Goal: Check status: Check status

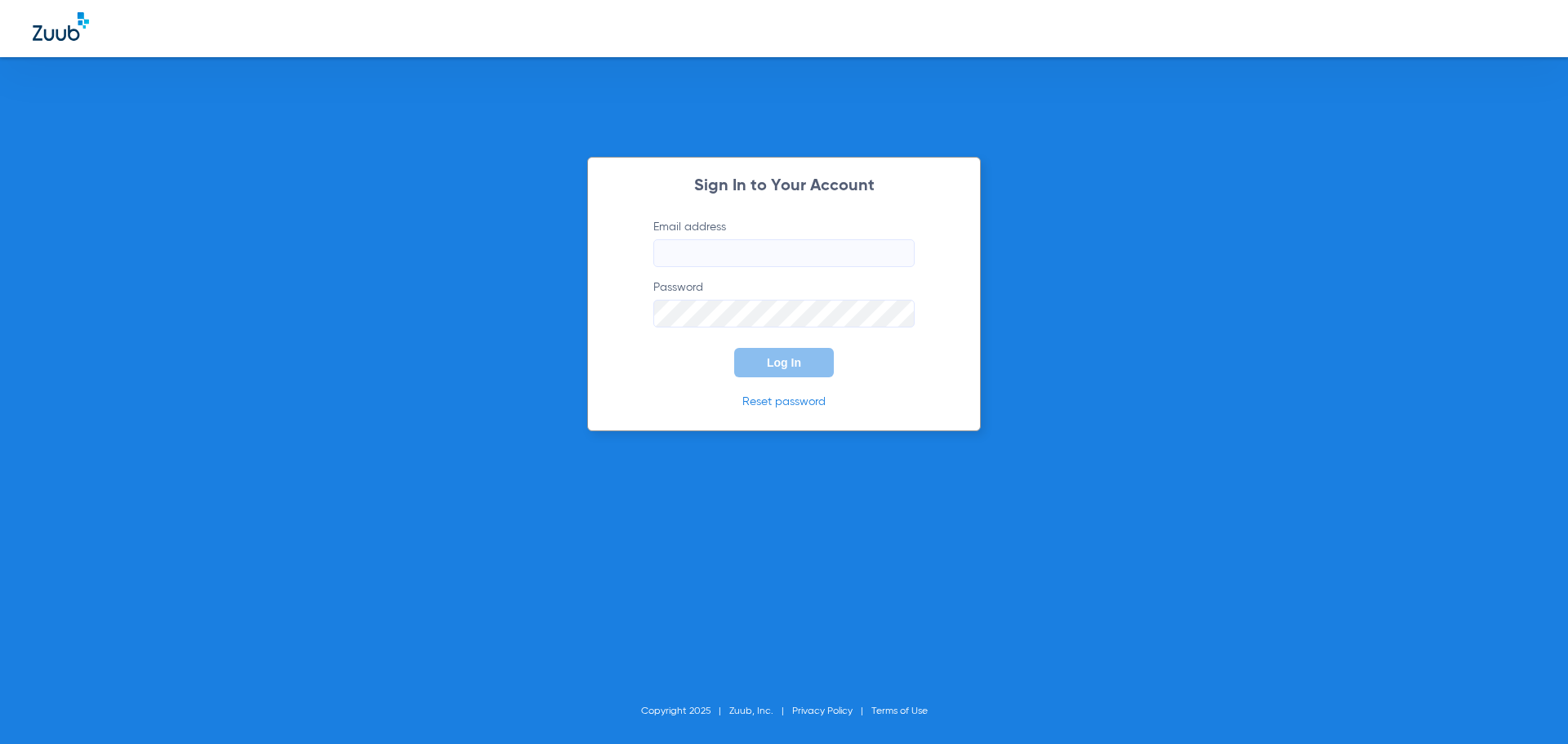
type input "[EMAIL_ADDRESS][DOMAIN_NAME]"
click at [773, 364] on span "Log In" at bounding box center [784, 363] width 34 height 13
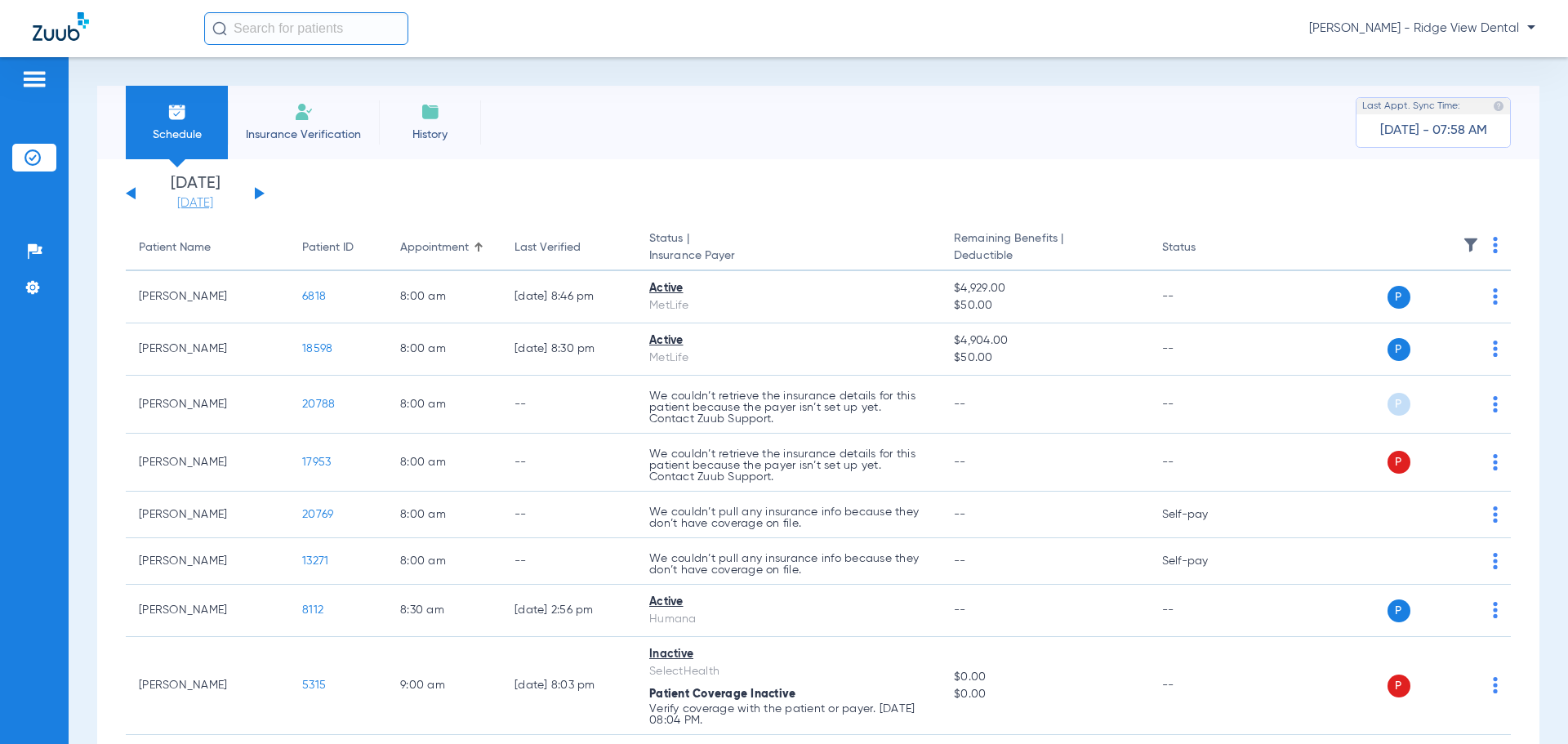
click at [213, 201] on link "[DATE]" at bounding box center [194, 203] width 98 height 16
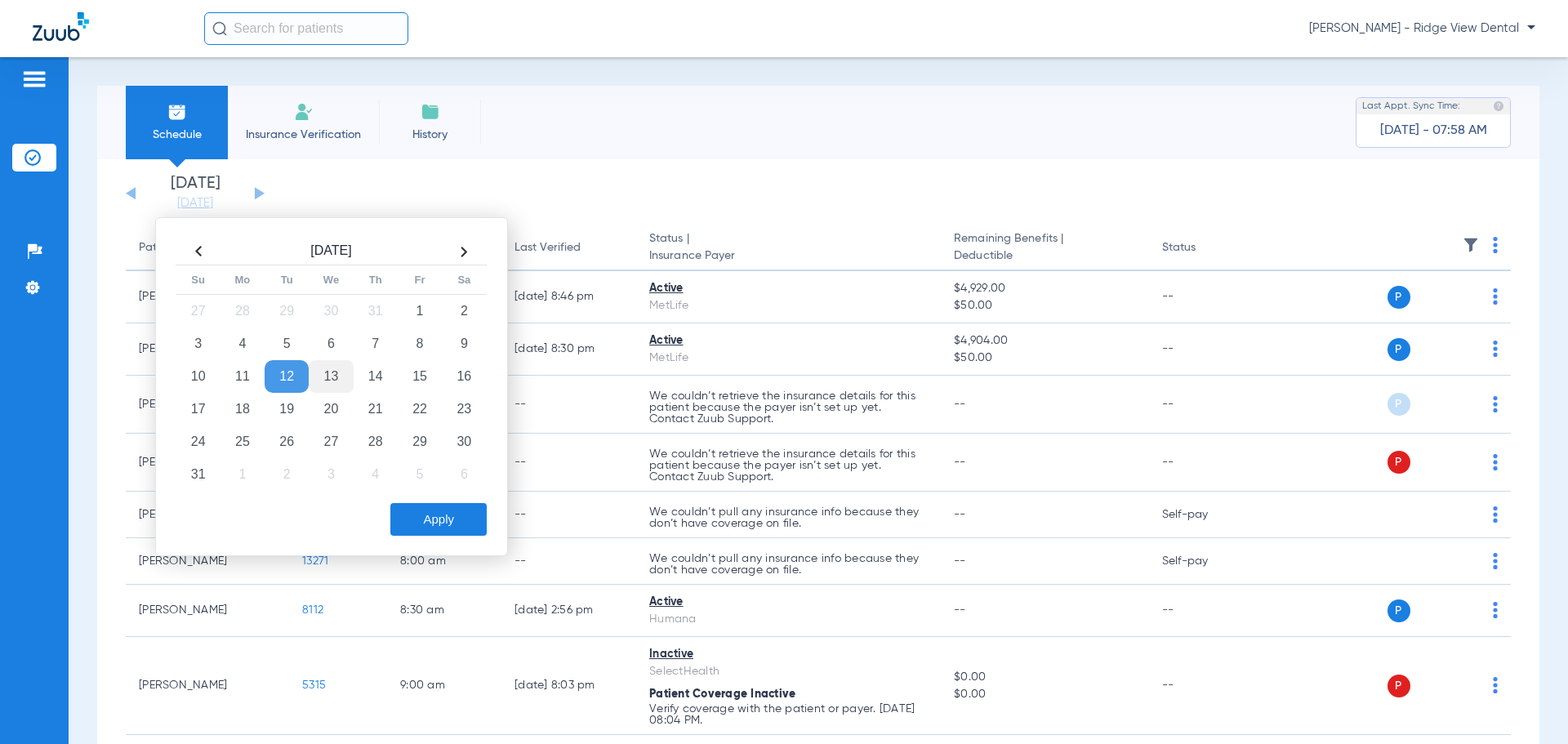
click at [332, 378] on td "13" at bounding box center [330, 377] width 44 height 32
click at [421, 522] on button "Apply" at bounding box center [439, 519] width 97 height 32
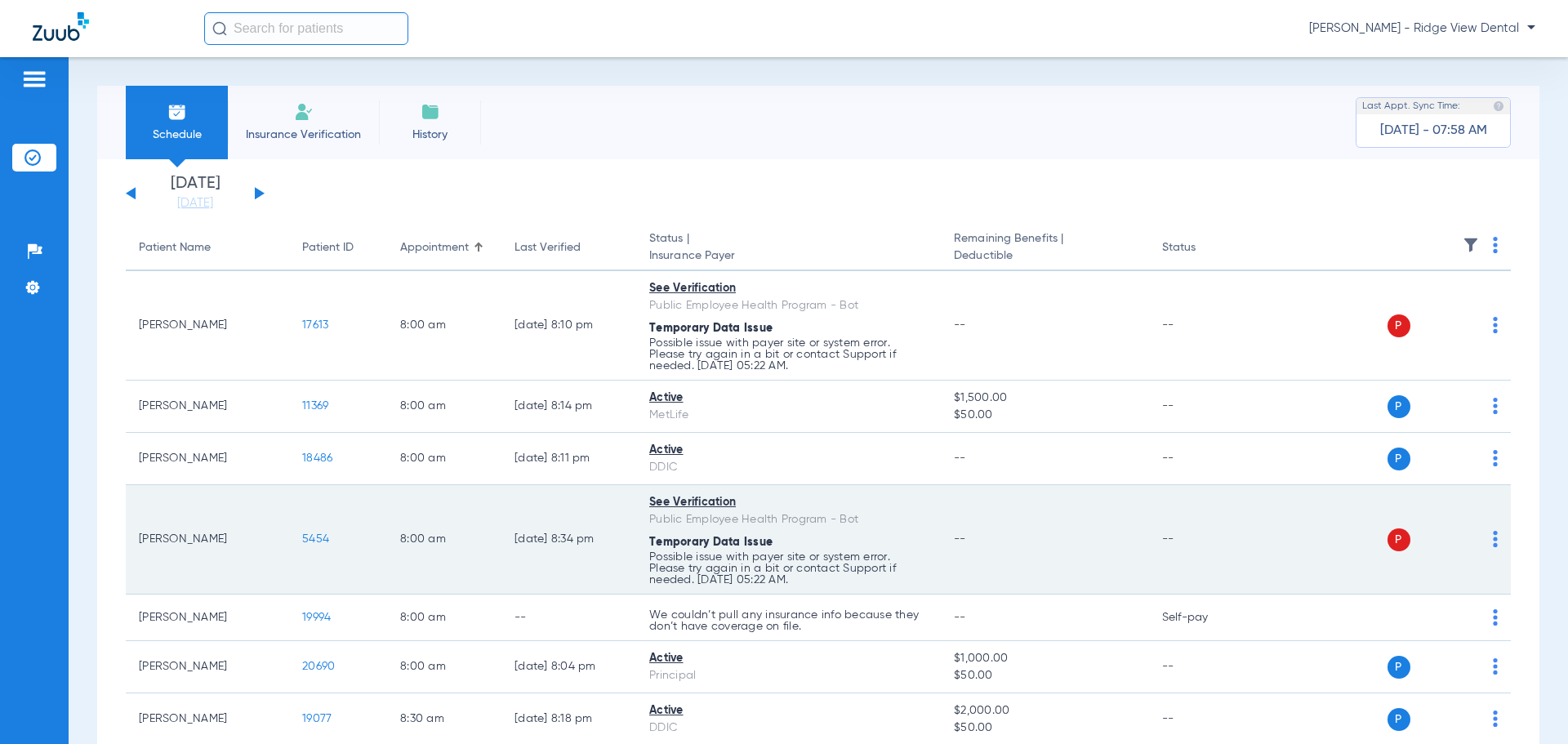
scroll to position [463, 0]
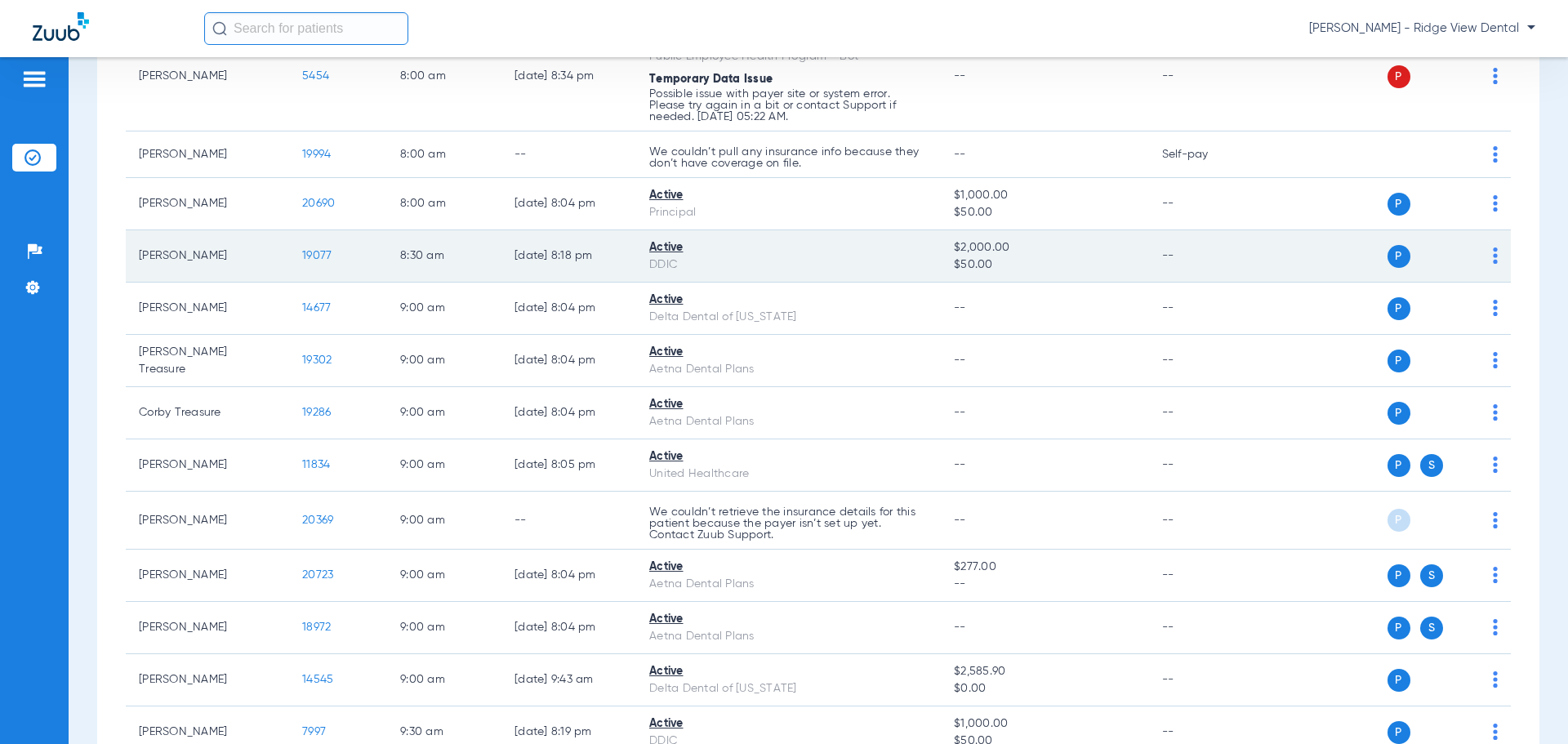
click at [322, 252] on span "19077" at bounding box center [317, 255] width 29 height 11
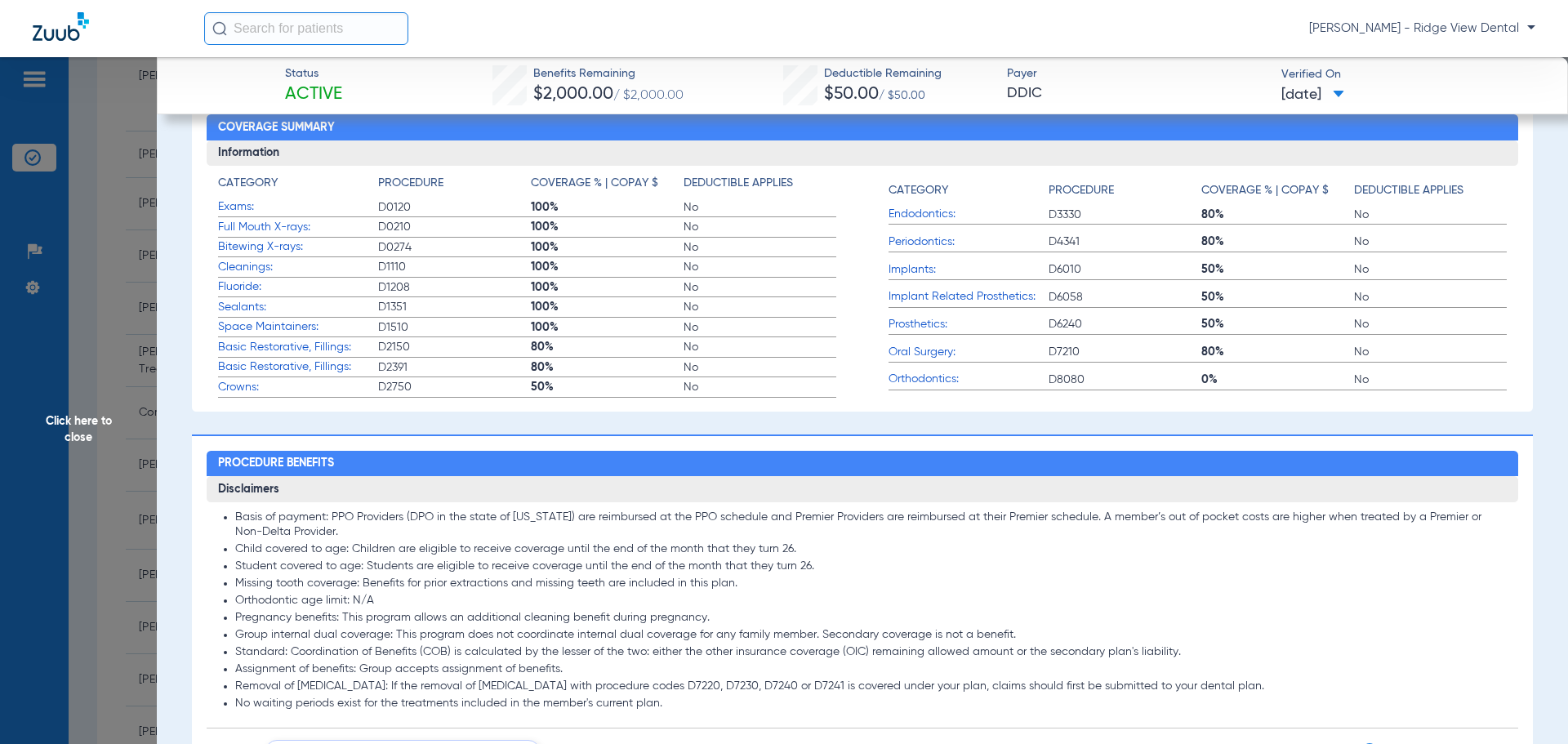
scroll to position [0, 0]
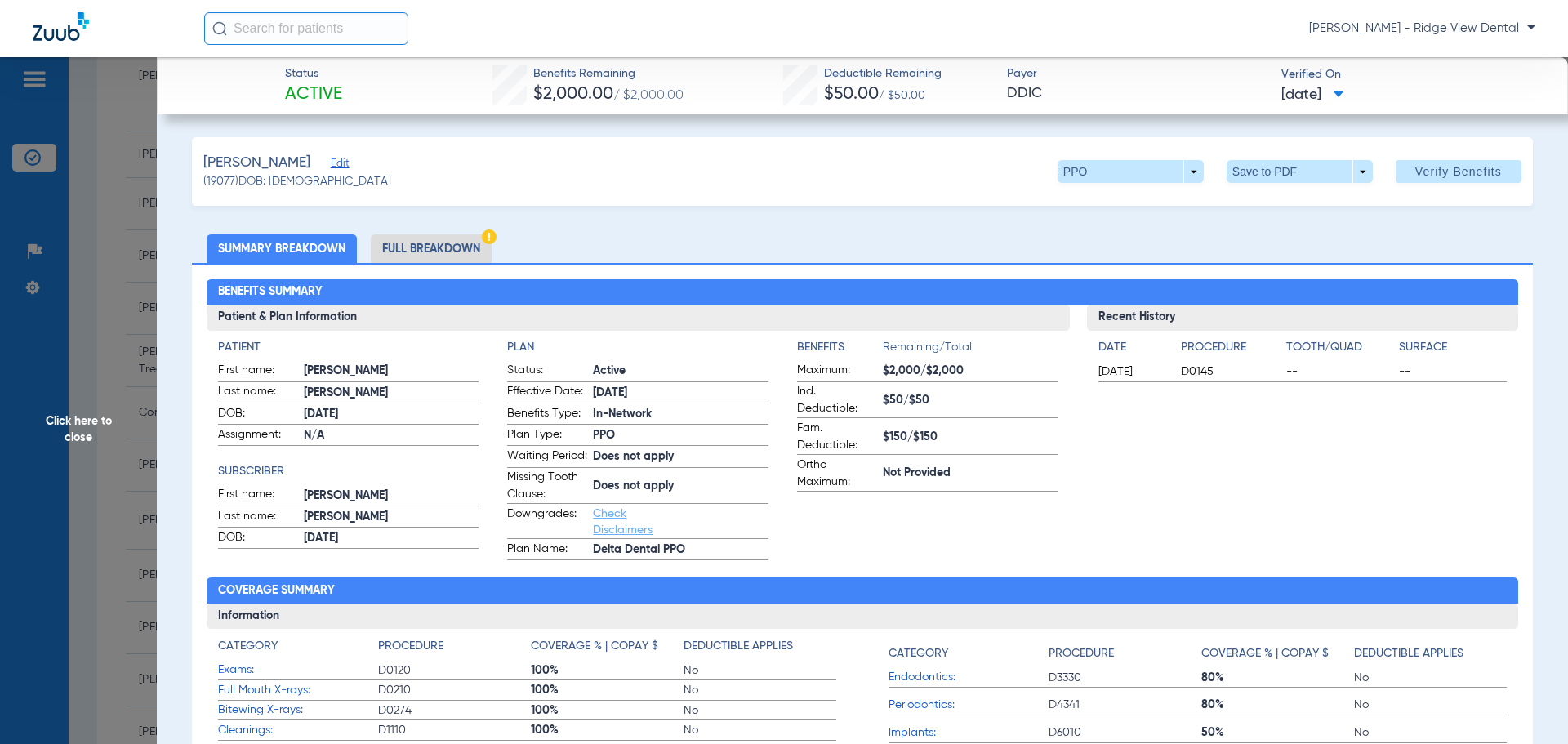
click at [79, 435] on span "Click here to close" at bounding box center [78, 429] width 157 height 744
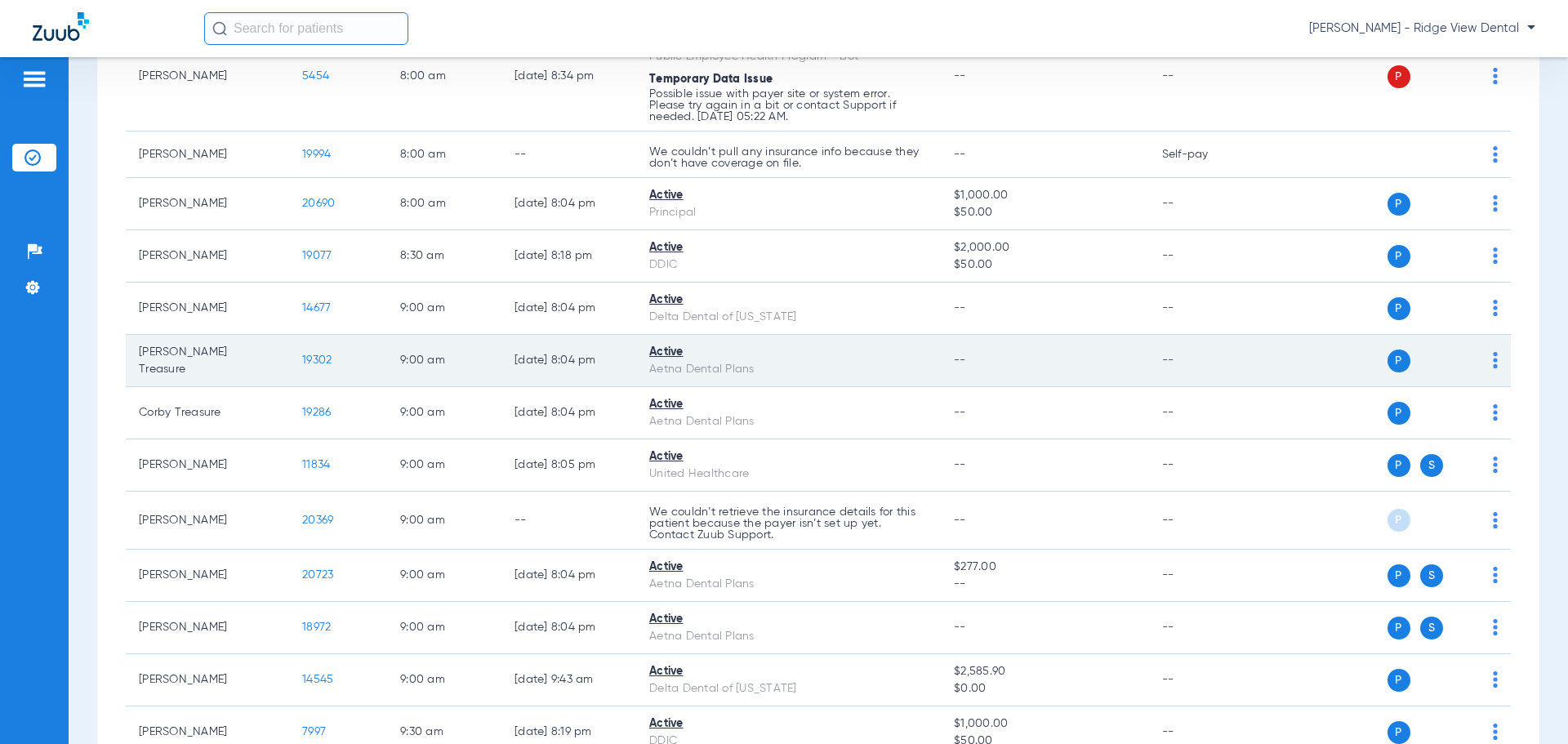
click at [312, 359] on span "19302" at bounding box center [317, 361] width 29 height 11
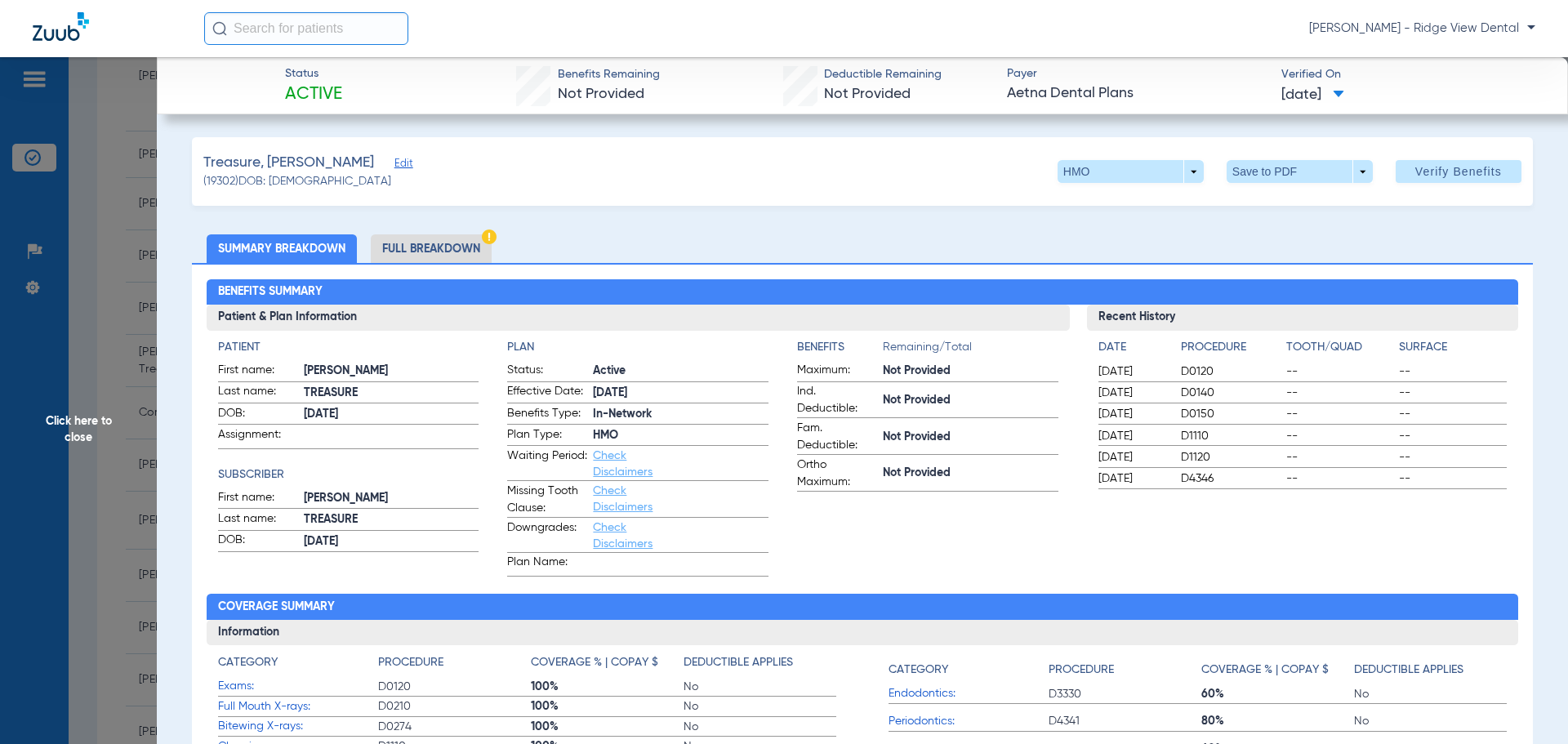
drag, startPoint x: 74, startPoint y: 434, endPoint x: 65, endPoint y: 434, distance: 9.0
click at [74, 434] on span "Click here to close" at bounding box center [78, 429] width 157 height 744
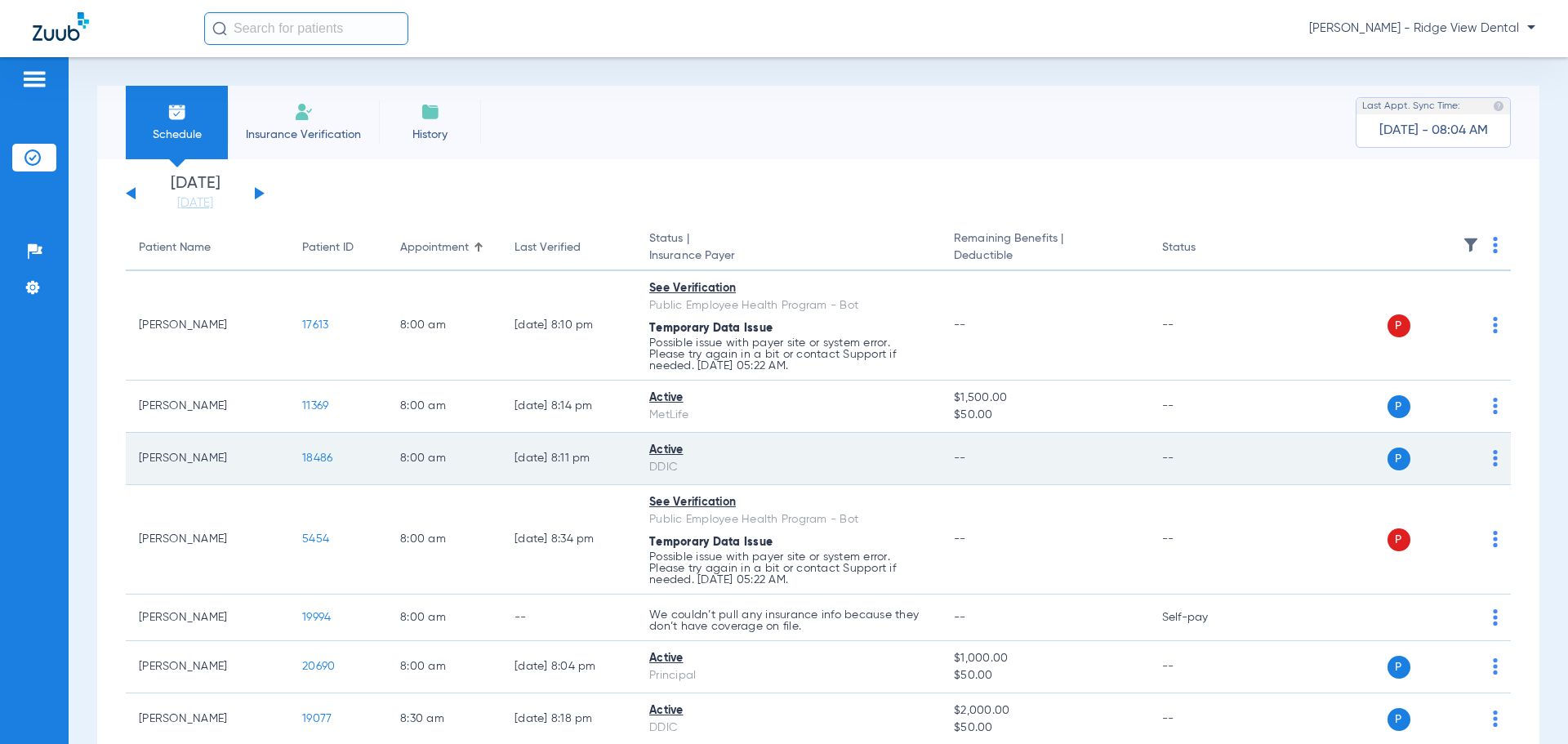
click at [318, 463] on span "18486" at bounding box center [318, 458] width 30 height 11
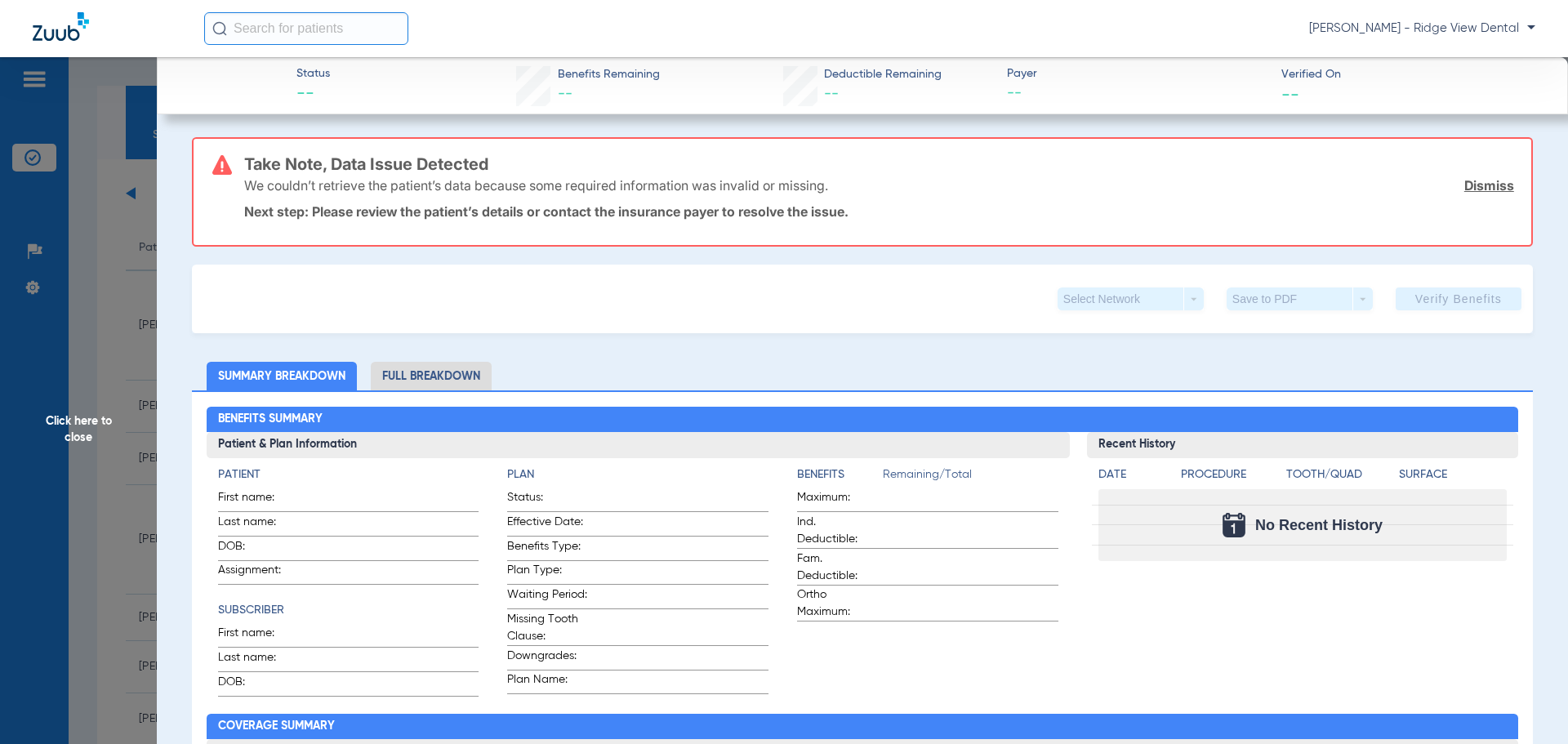
click at [80, 442] on span "Click here to close" at bounding box center [78, 429] width 157 height 744
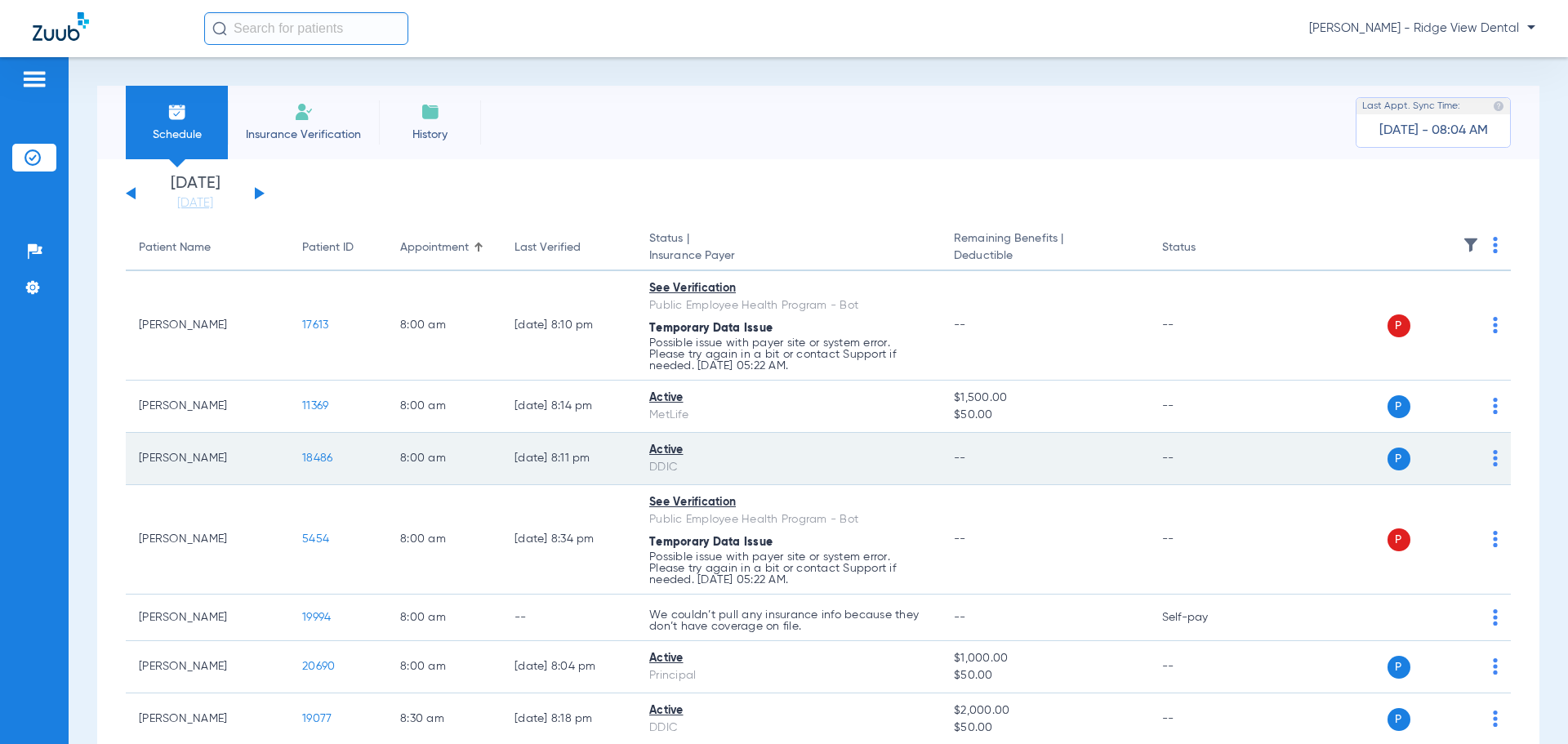
click at [308, 456] on span "18486" at bounding box center [318, 458] width 30 height 11
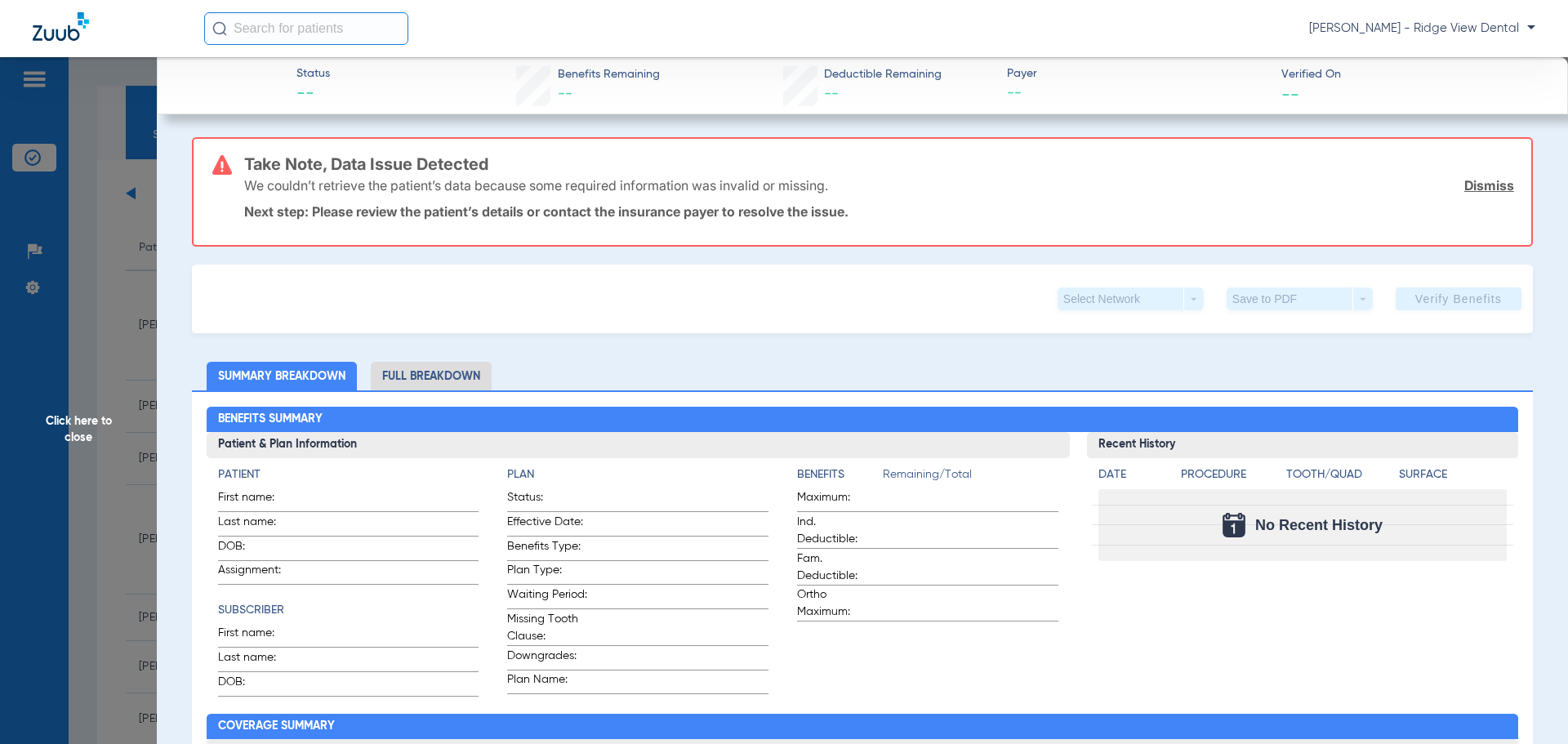
click at [77, 432] on span "Click here to close" at bounding box center [78, 429] width 157 height 744
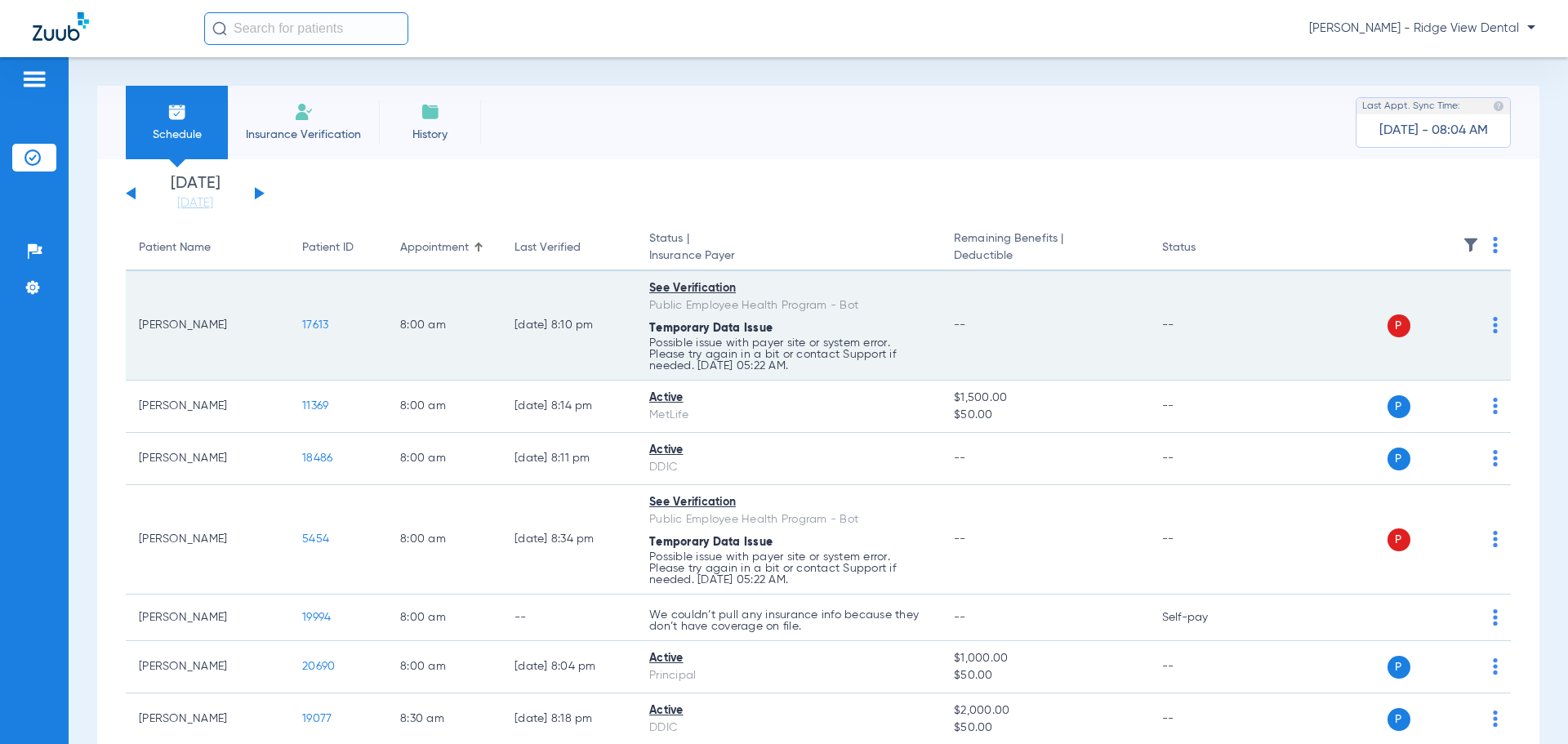
click at [315, 327] on span "17613" at bounding box center [316, 326] width 27 height 11
click at [318, 324] on span "17613" at bounding box center [316, 326] width 27 height 11
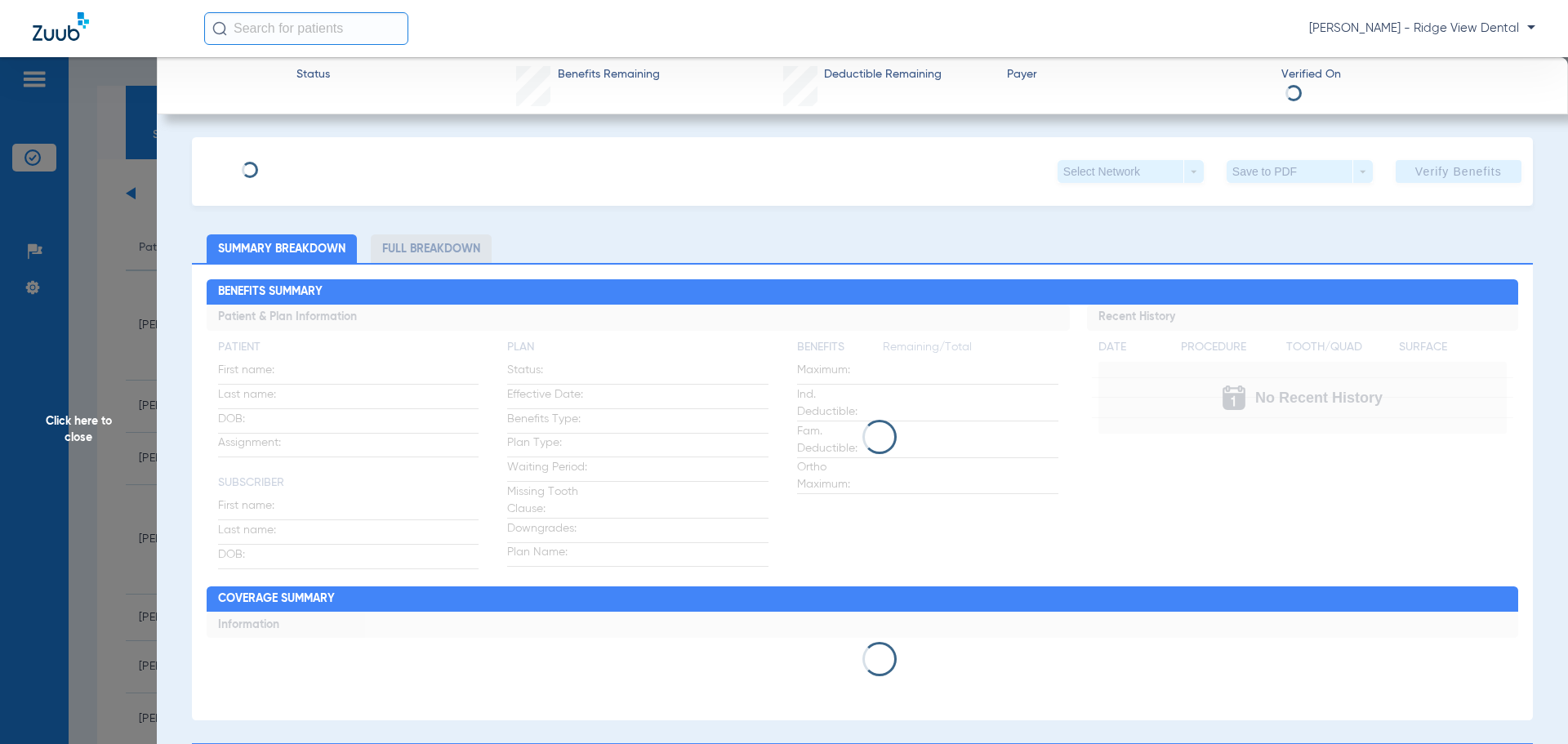
click at [89, 426] on span "Click here to close" at bounding box center [78, 429] width 157 height 744
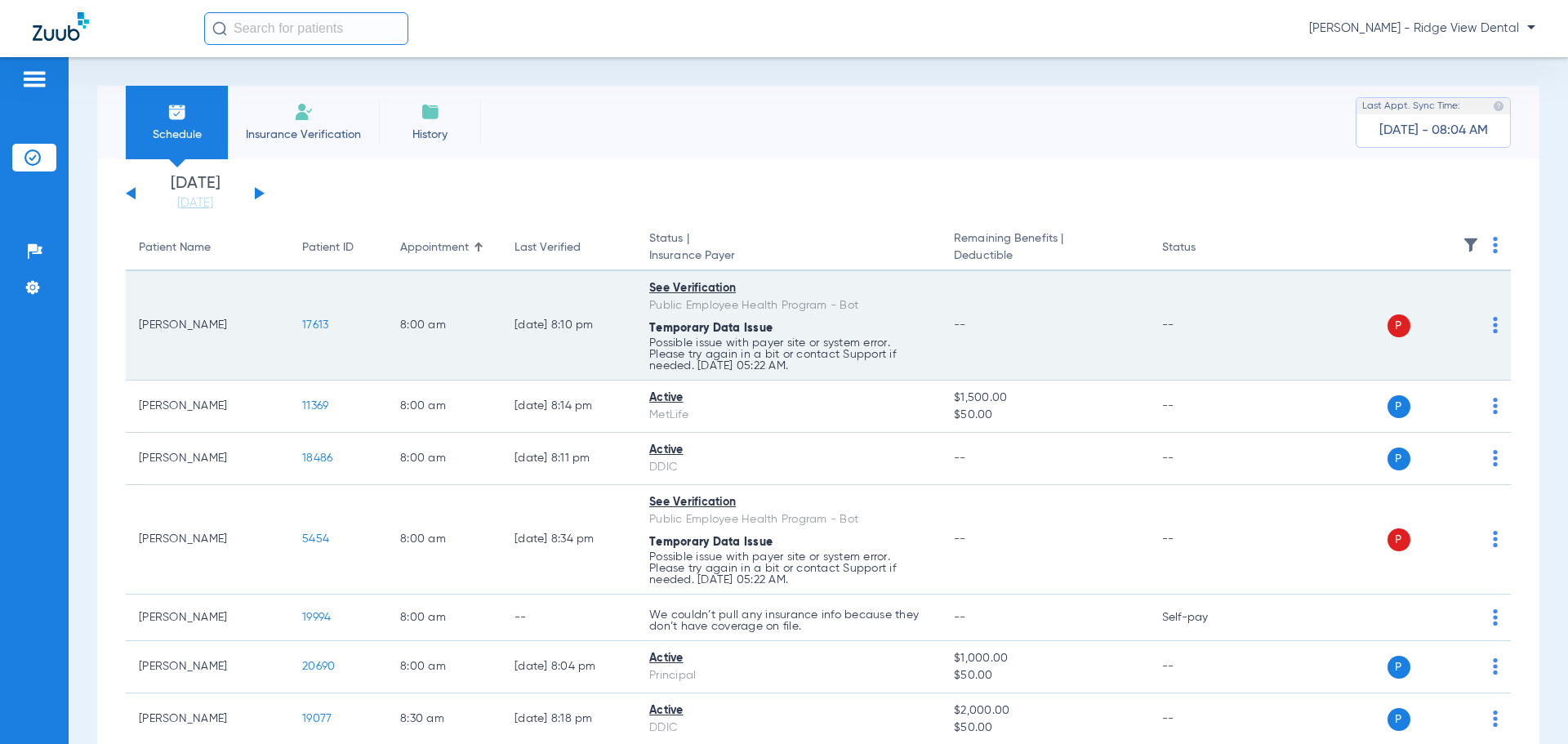
click at [321, 328] on span "17613" at bounding box center [316, 326] width 27 height 11
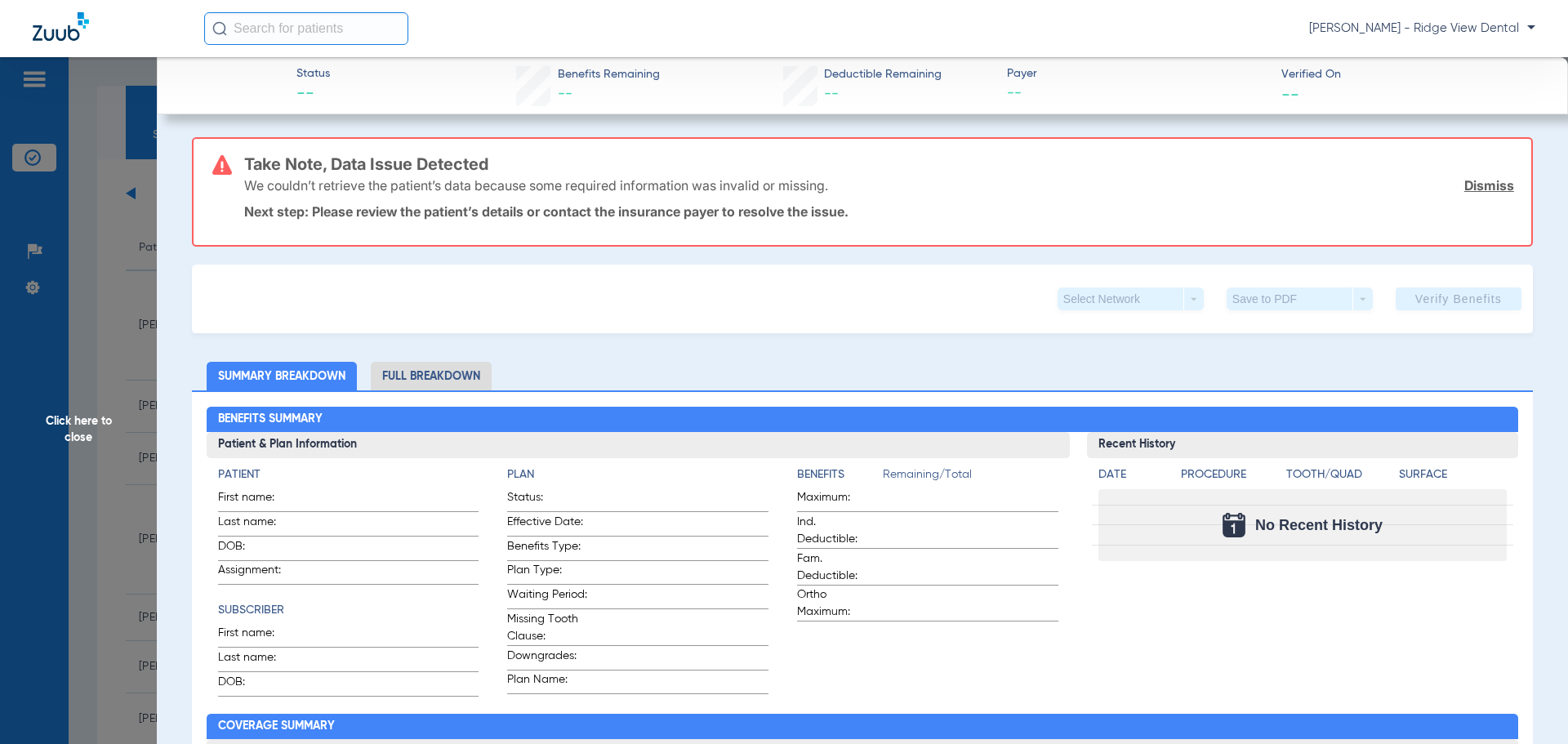
click at [73, 421] on span "Click here to close" at bounding box center [78, 429] width 157 height 744
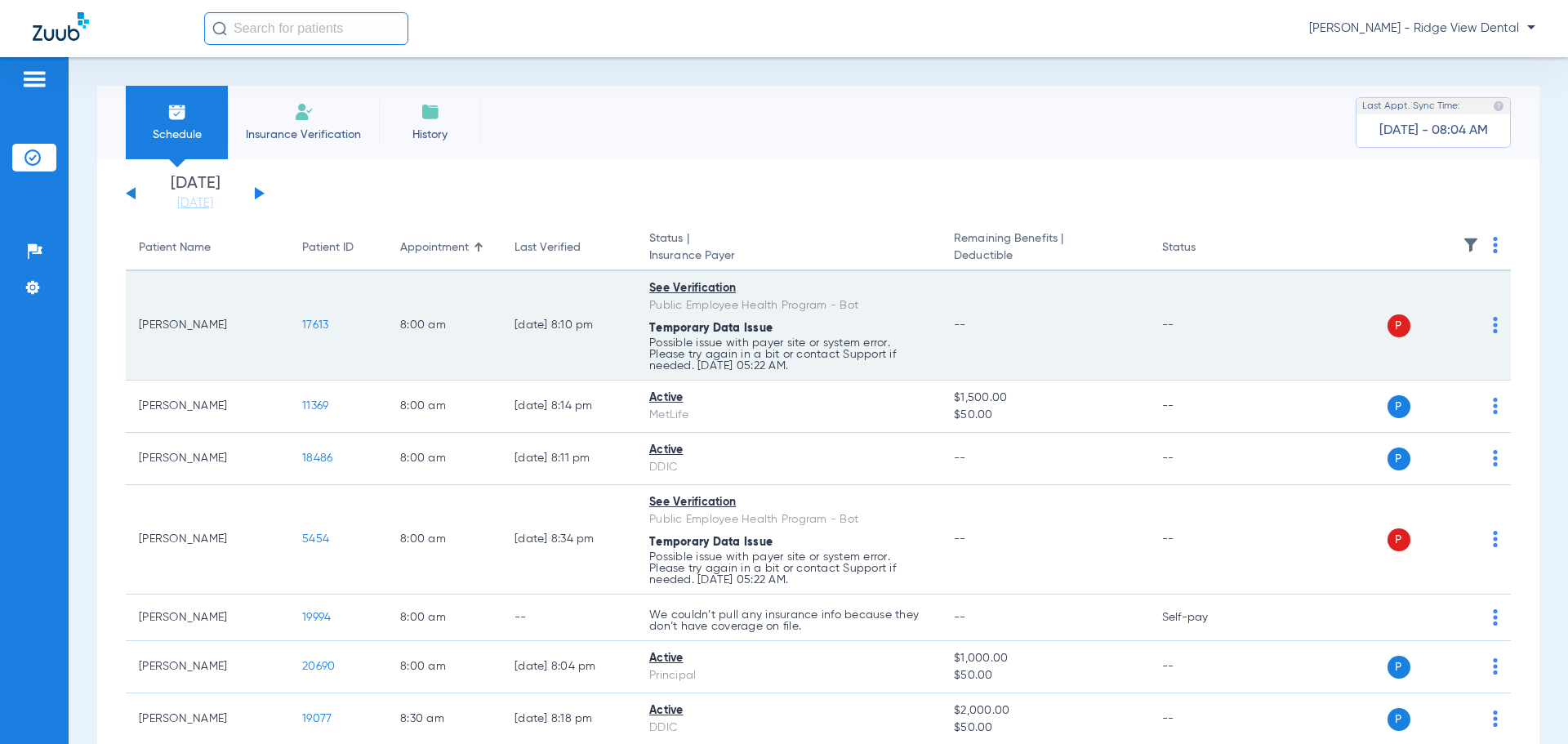
click at [175, 338] on td "[PERSON_NAME]" at bounding box center [208, 326] width 163 height 109
click at [312, 326] on span "17613" at bounding box center [316, 326] width 27 height 11
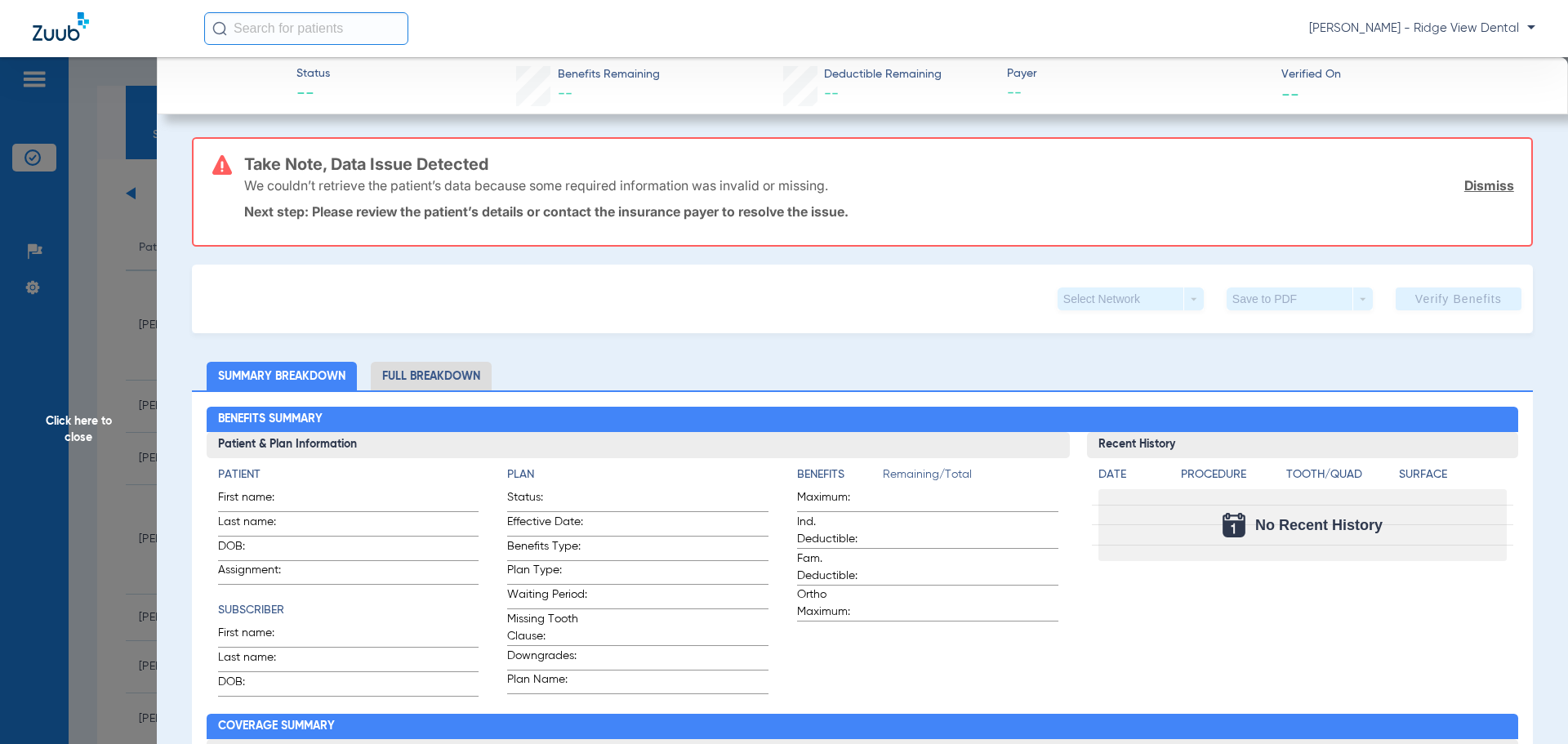
click at [80, 416] on span "Click here to close" at bounding box center [78, 429] width 157 height 744
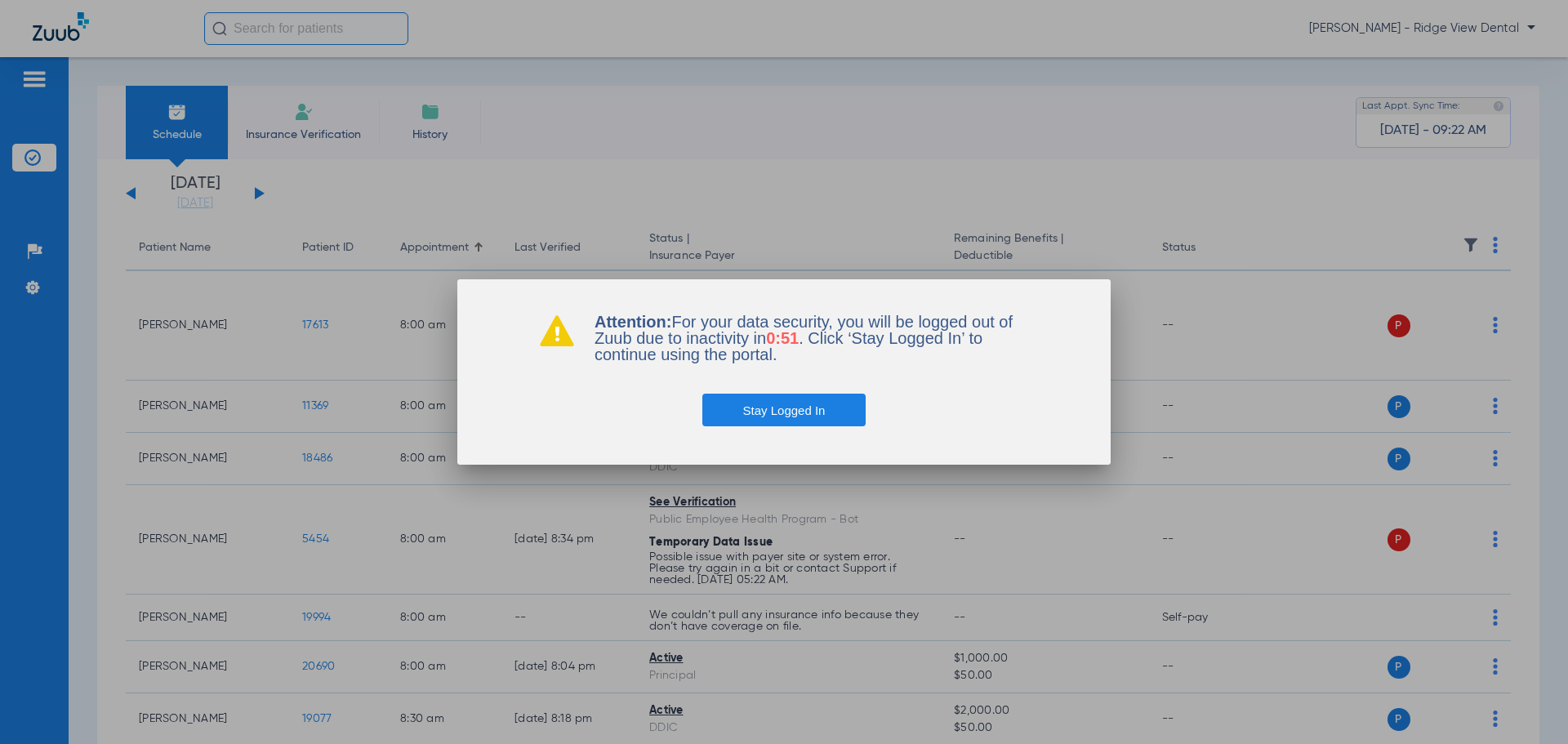
click at [822, 406] on button "Stay Logged In" at bounding box center [784, 410] width 164 height 32
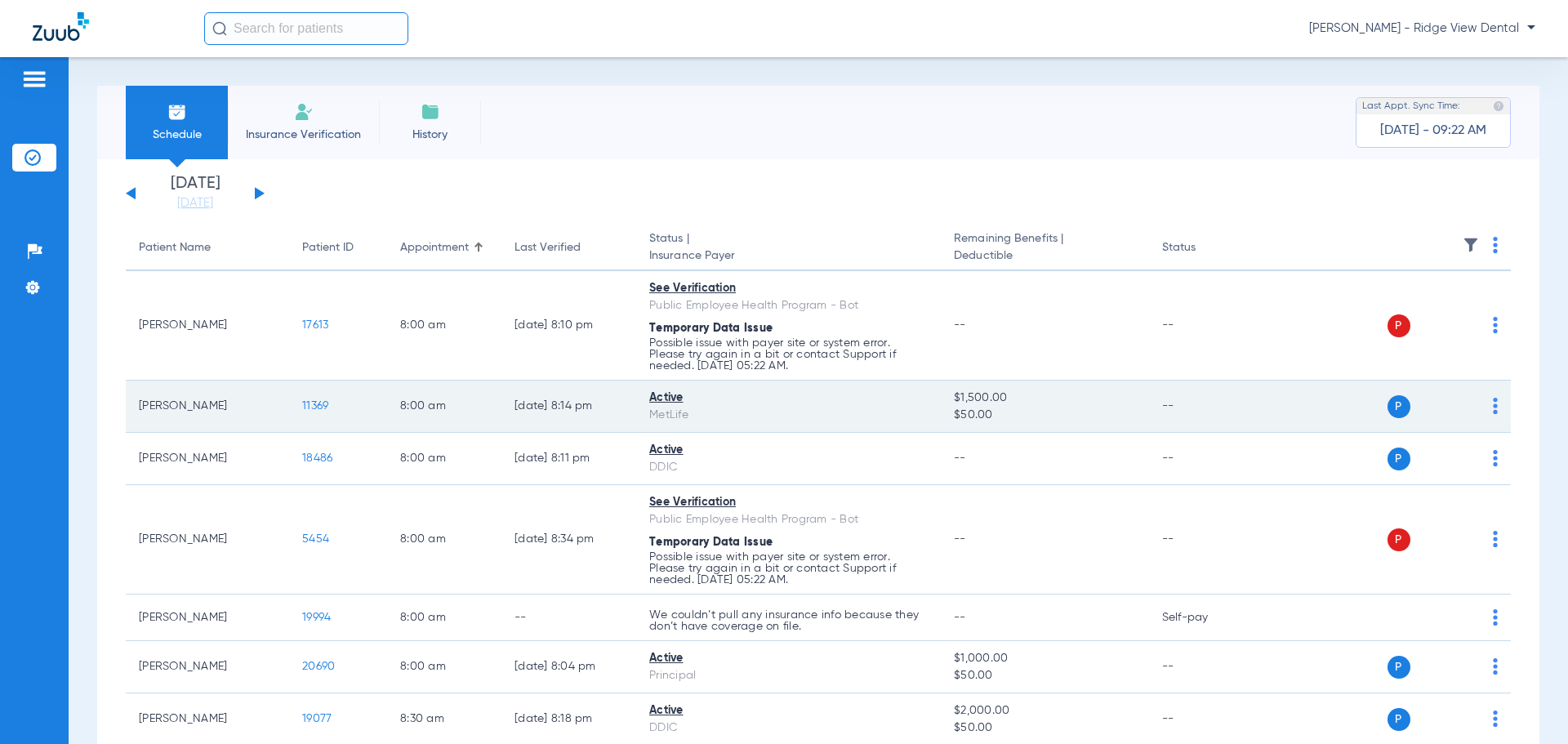
click at [315, 406] on span "11369" at bounding box center [316, 406] width 27 height 11
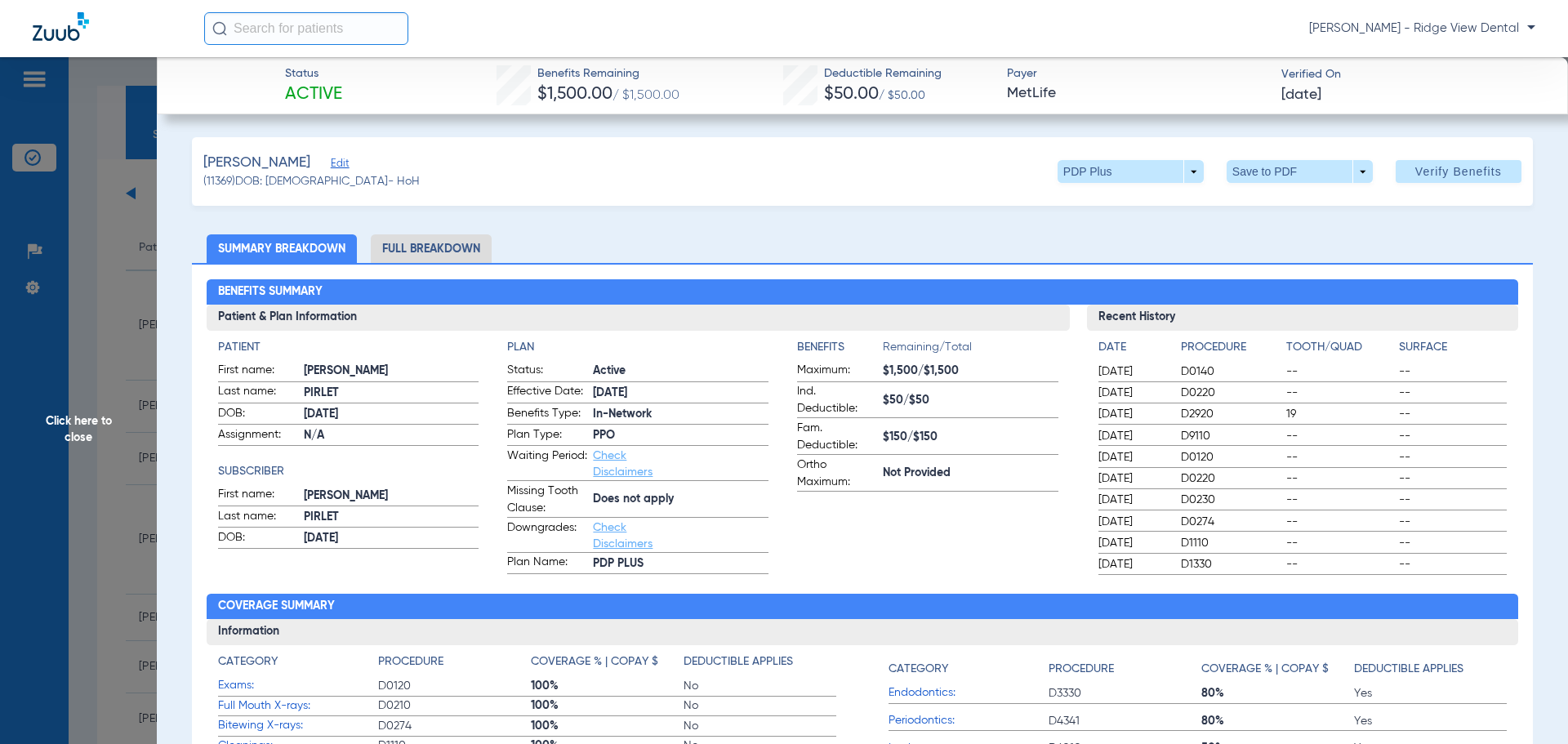
click at [69, 434] on span "Click here to close" at bounding box center [78, 429] width 157 height 744
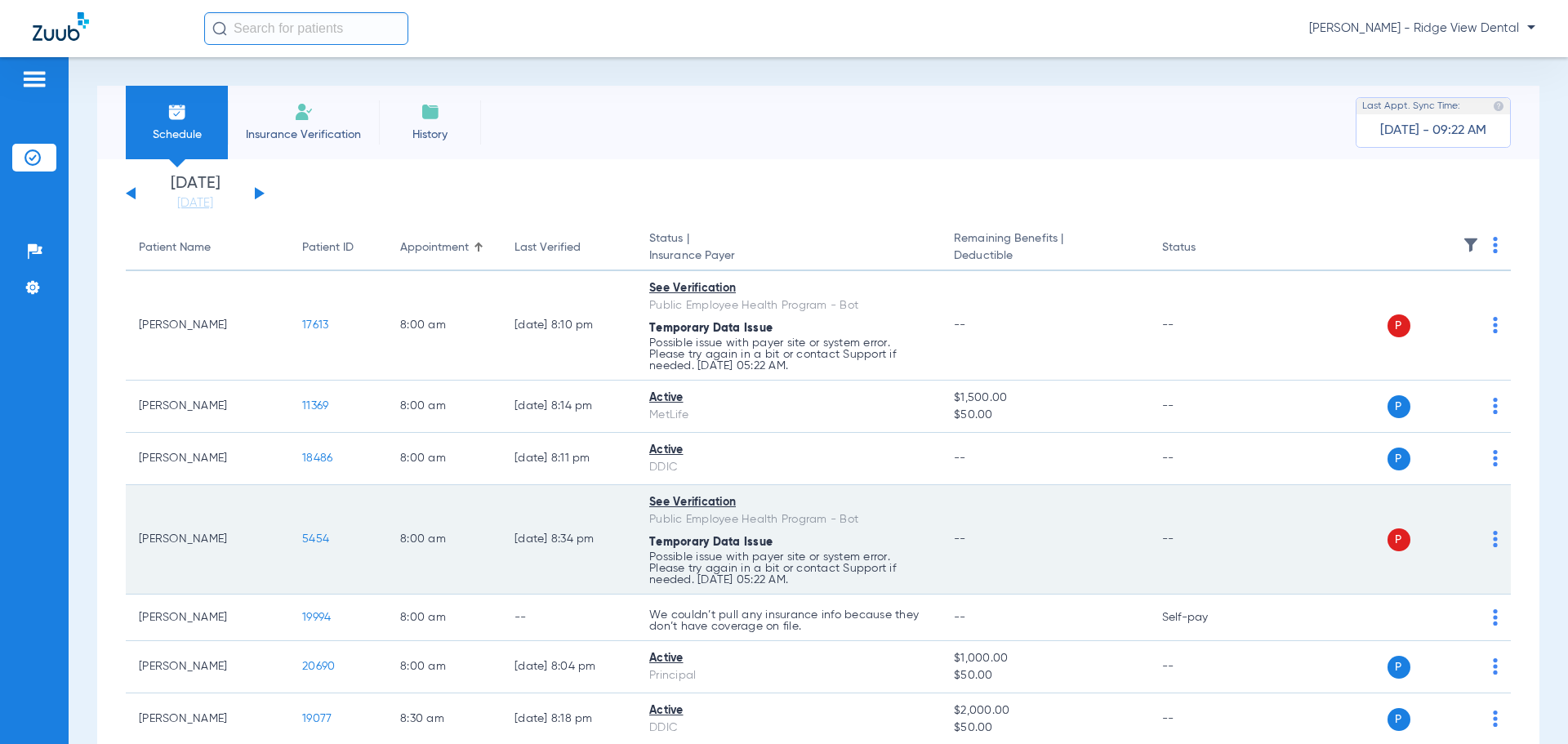
scroll to position [463, 0]
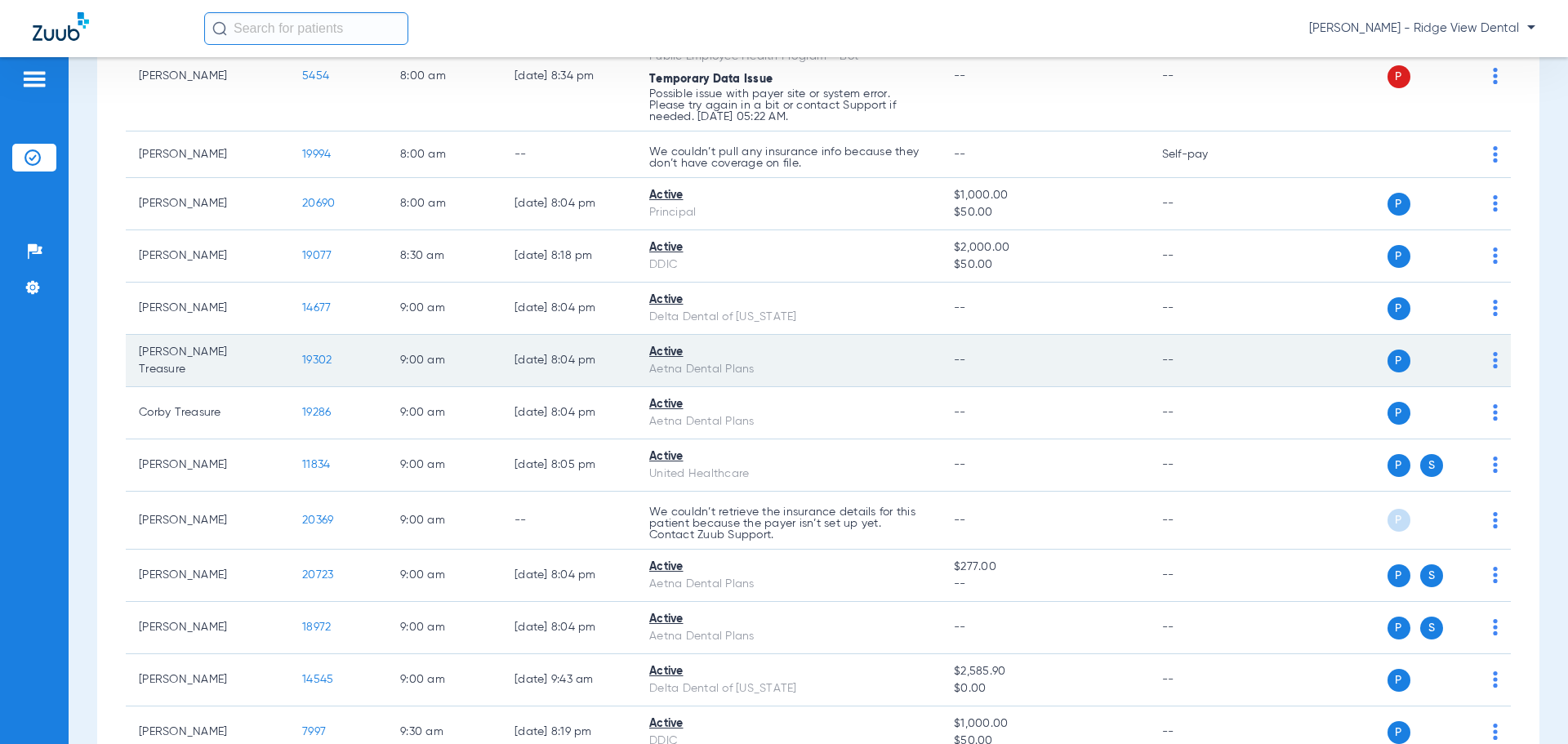
click at [308, 367] on td "19302" at bounding box center [338, 361] width 98 height 52
click at [308, 362] on span "19302" at bounding box center [317, 361] width 29 height 11
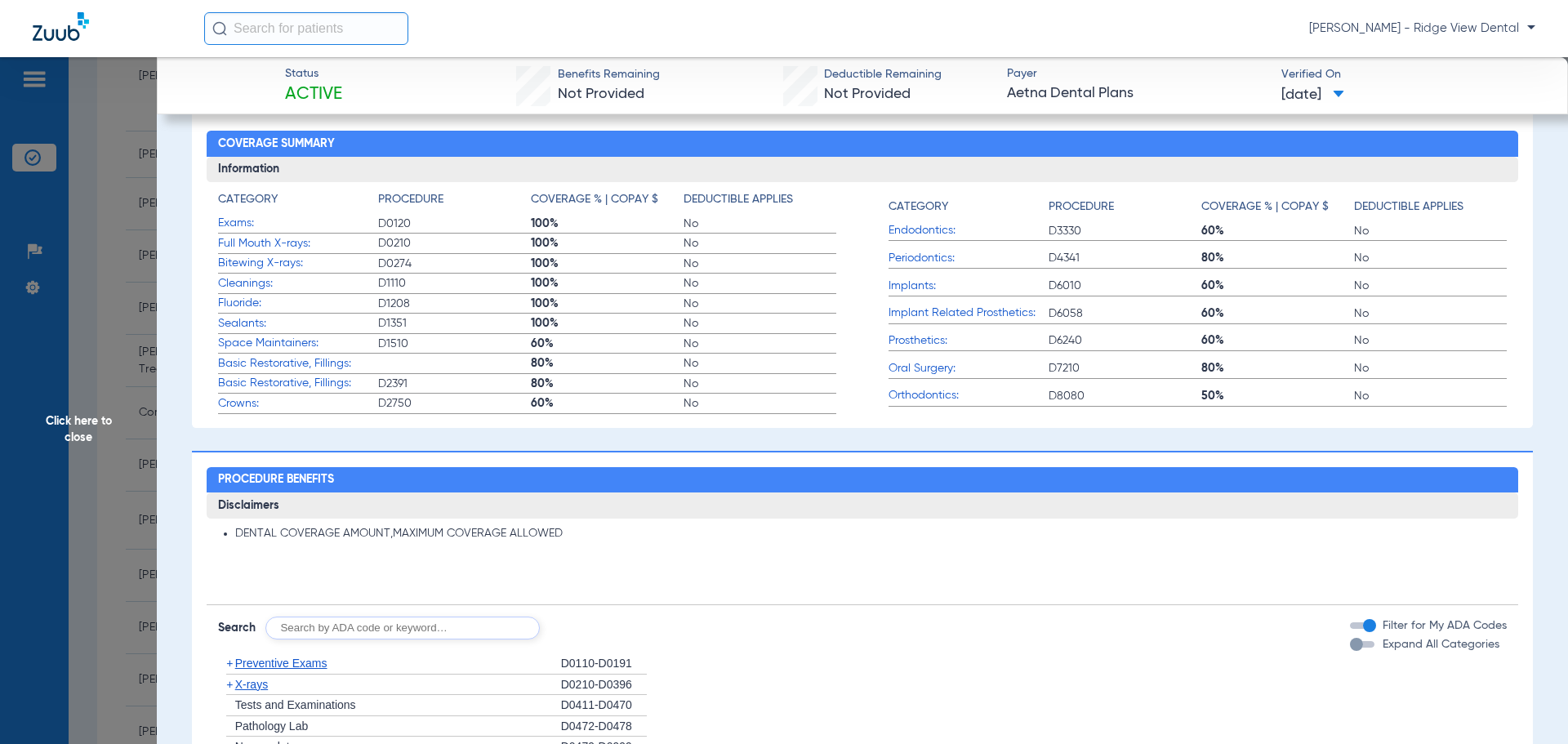
drag, startPoint x: 85, startPoint y: 435, endPoint x: 6, endPoint y: 396, distance: 88.1
click at [85, 435] on span "Click here to close" at bounding box center [78, 429] width 157 height 744
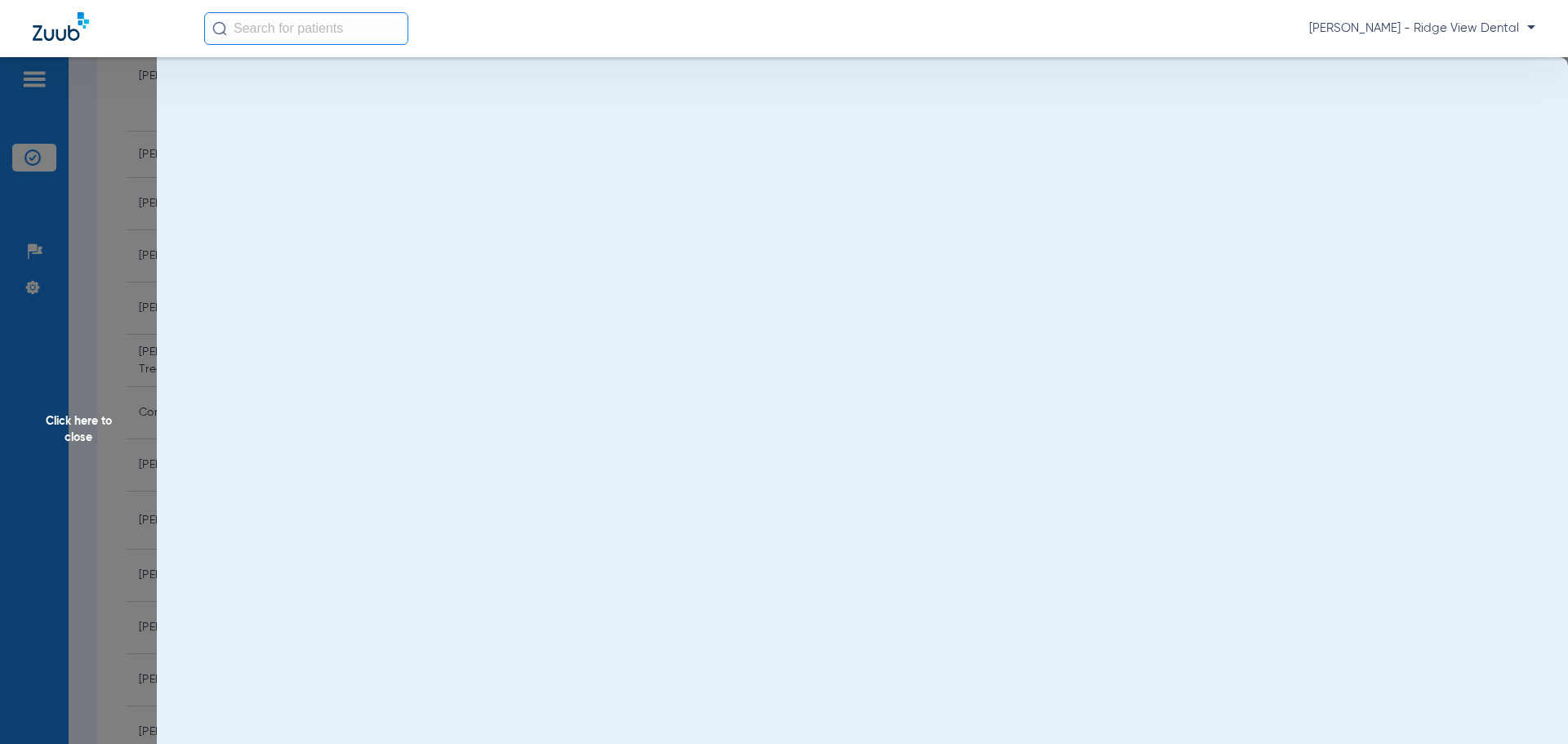
scroll to position [0, 0]
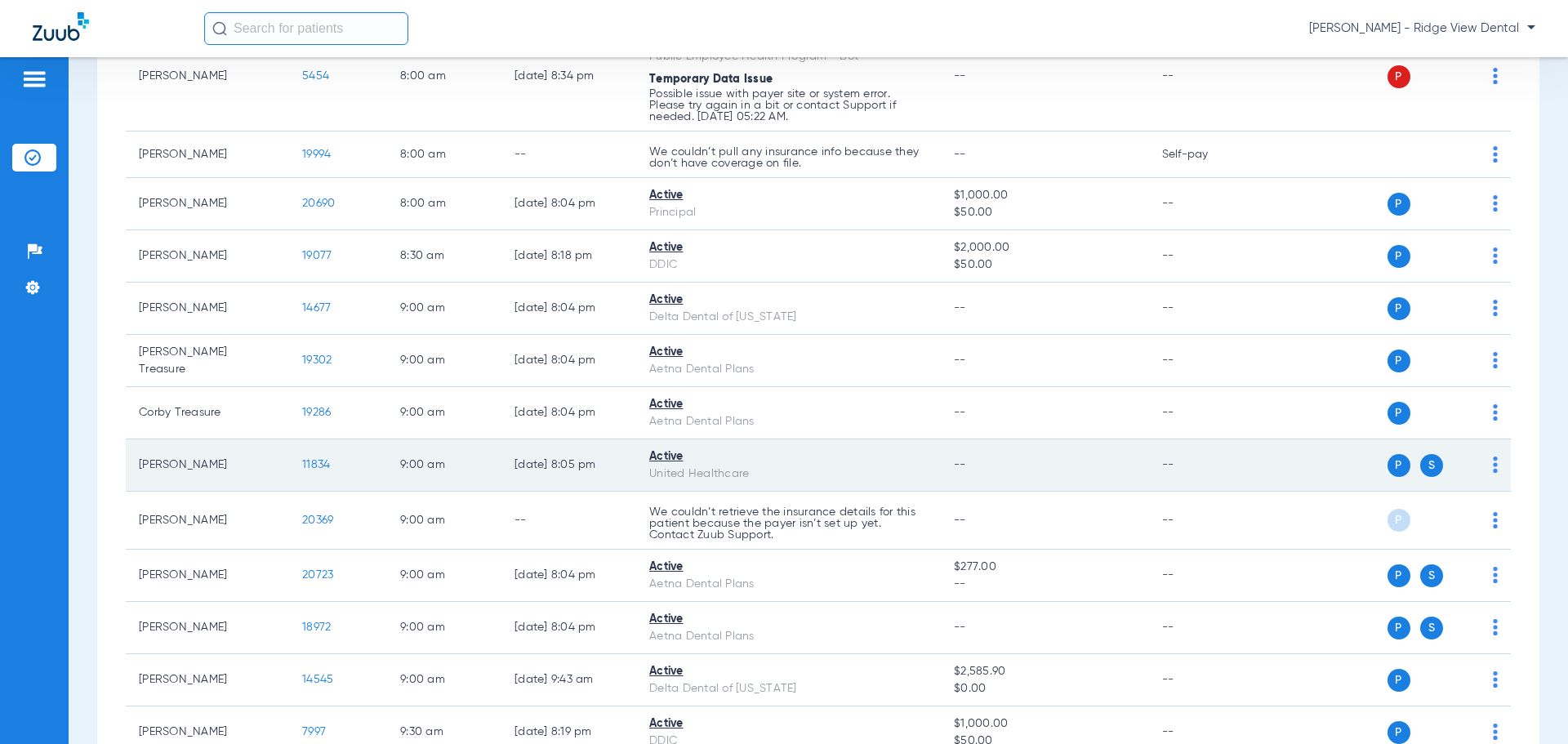
click at [314, 463] on span "11834" at bounding box center [316, 465] width 28 height 11
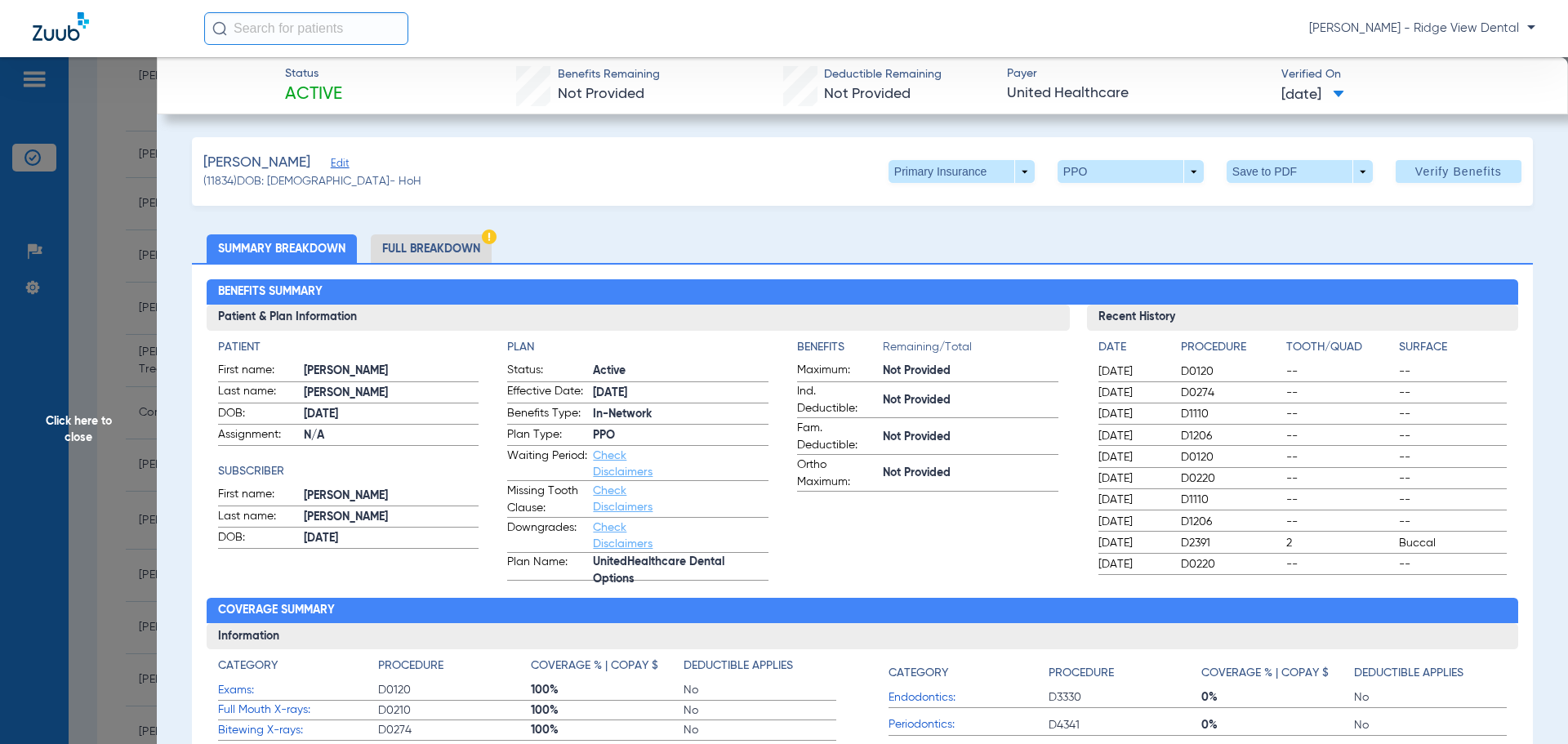
click at [96, 426] on span "Click here to close" at bounding box center [78, 429] width 157 height 744
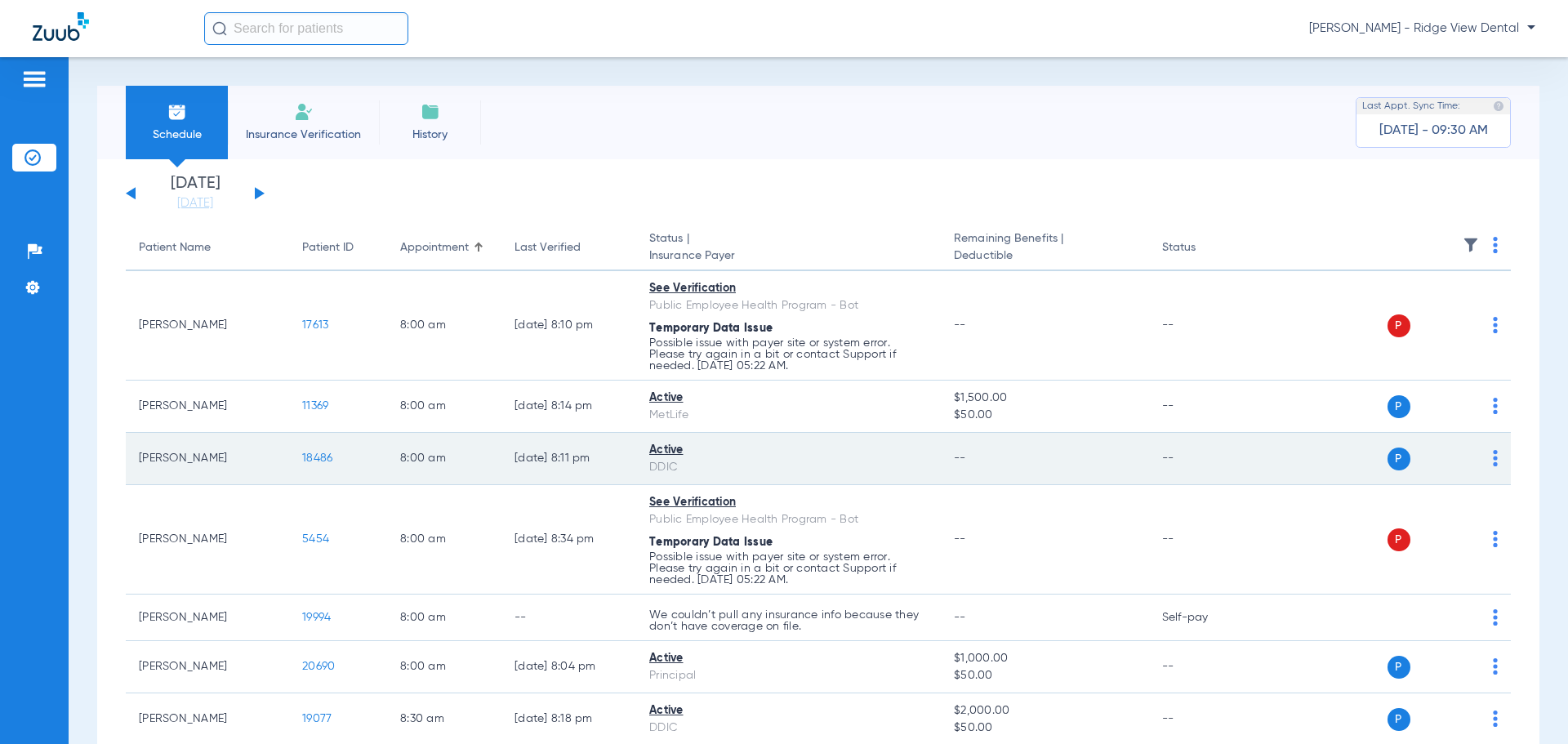
click at [320, 461] on span "18486" at bounding box center [318, 458] width 30 height 11
